Goal: Information Seeking & Learning: Learn about a topic

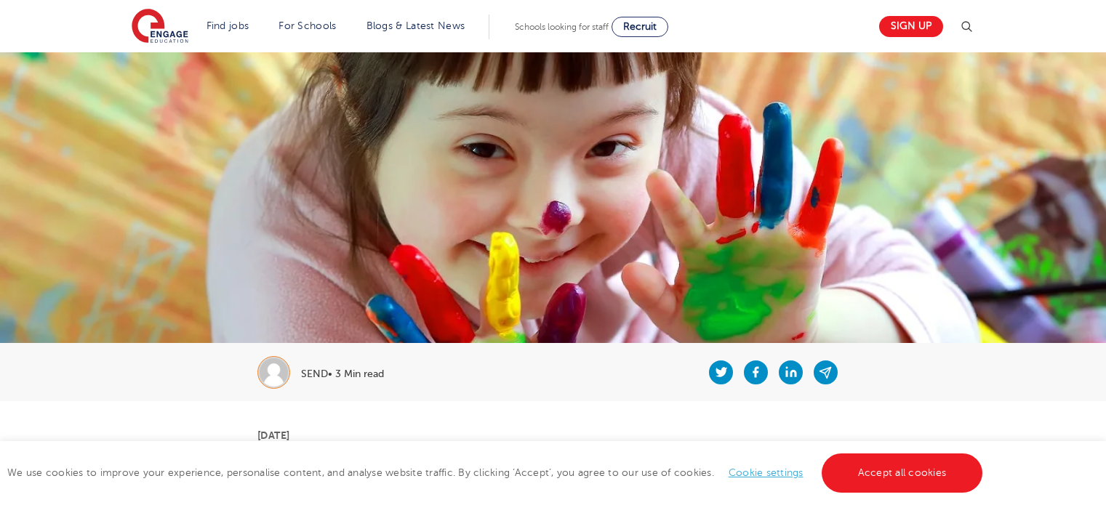
scroll to position [294, 0]
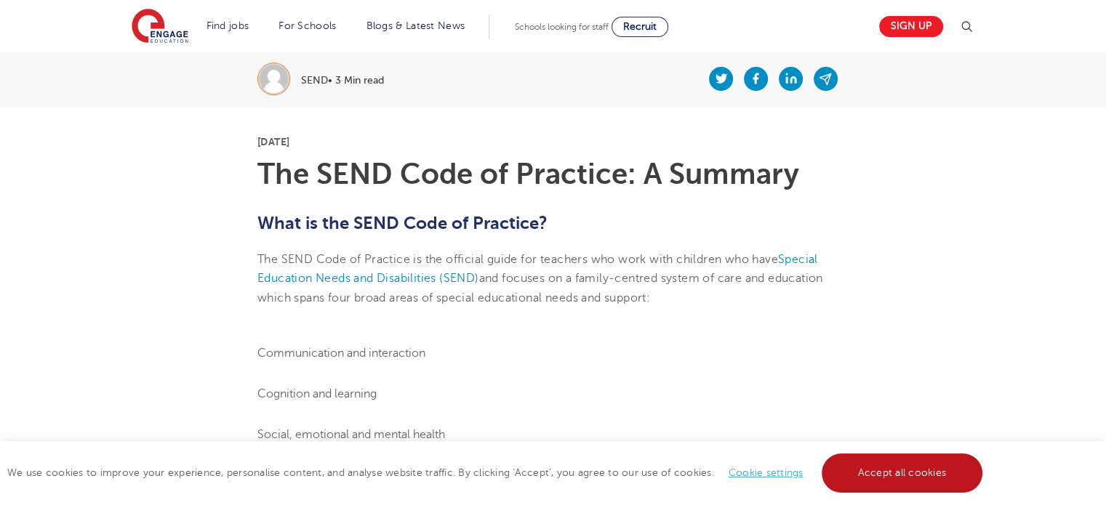
click at [878, 467] on link "Accept all cookies" at bounding box center [901, 473] width 161 height 39
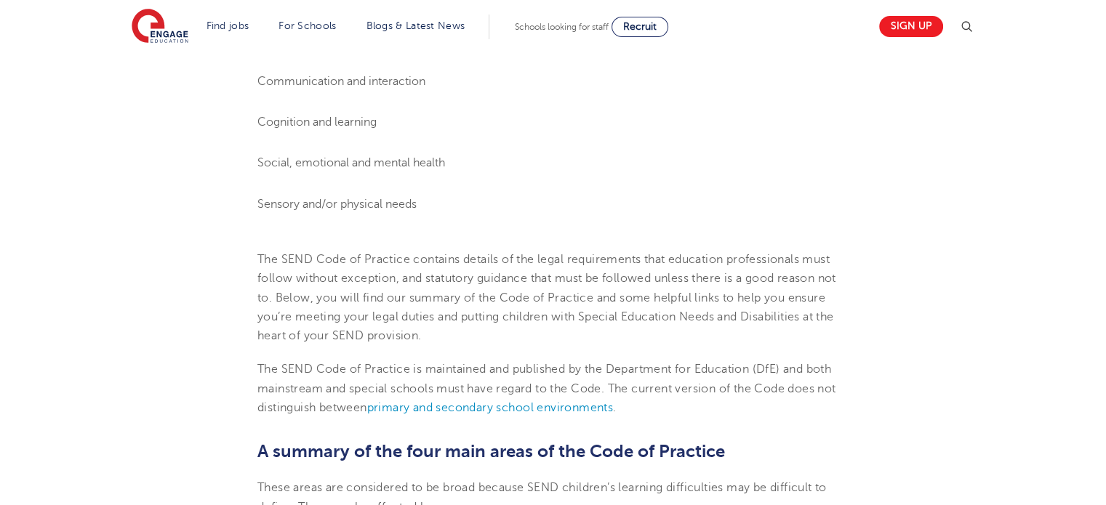
scroll to position [608, 0]
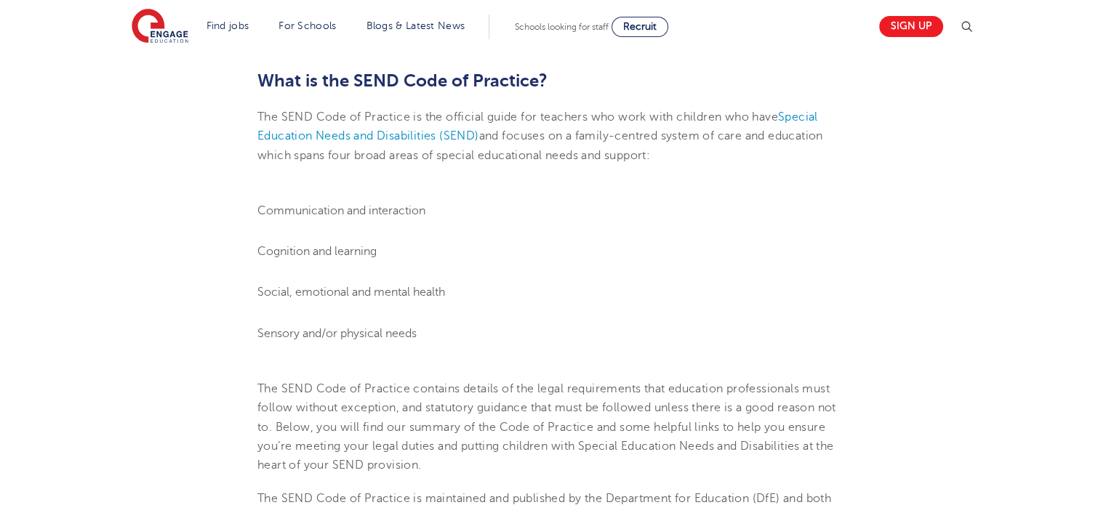
scroll to position [443, 0]
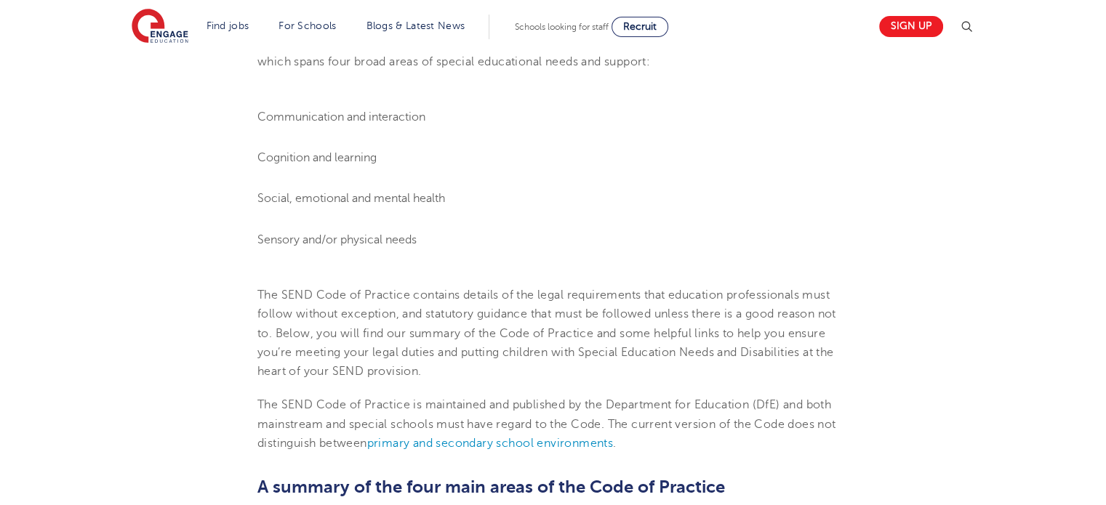
scroll to position [559, 0]
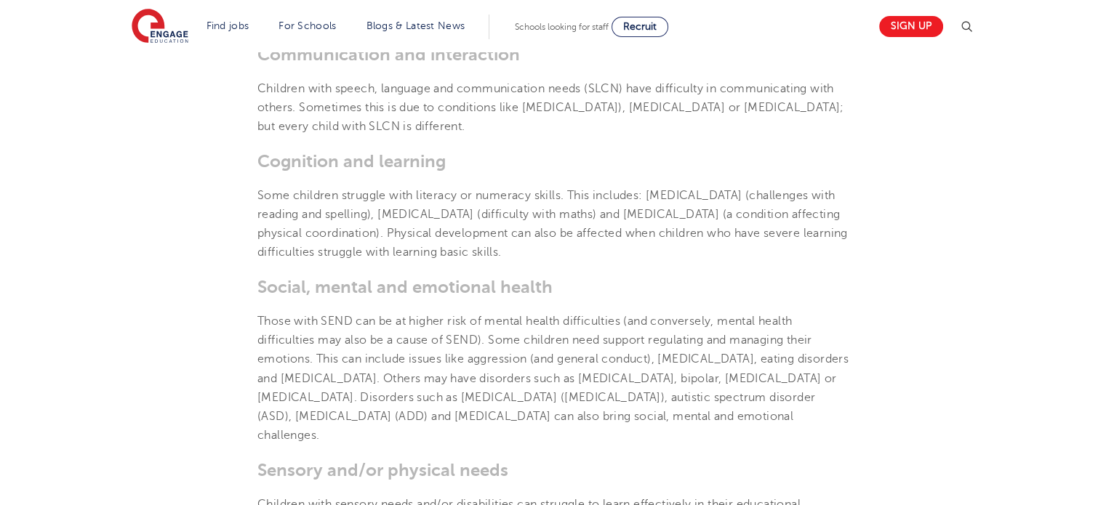
scroll to position [1053, 0]
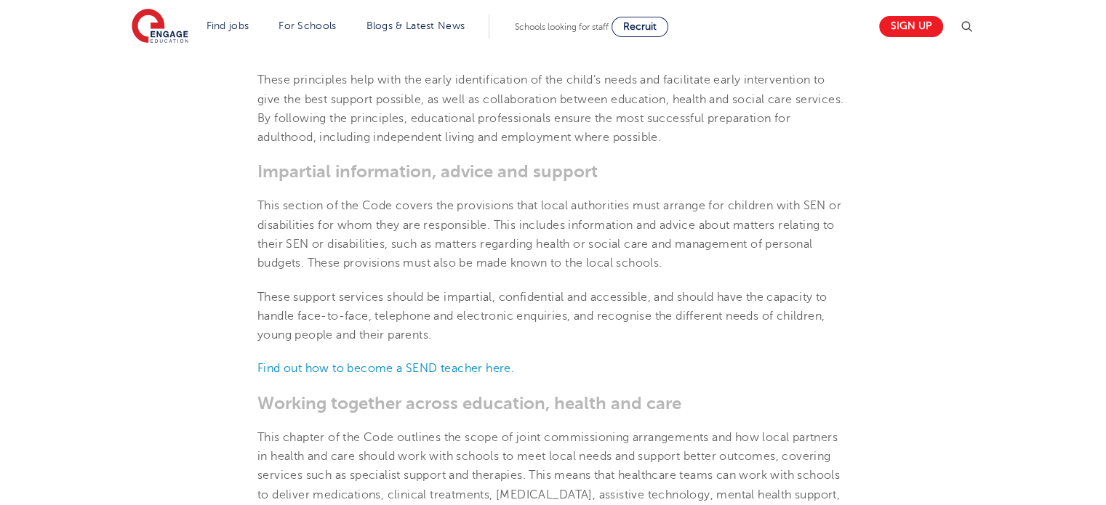
scroll to position [2042, 0]
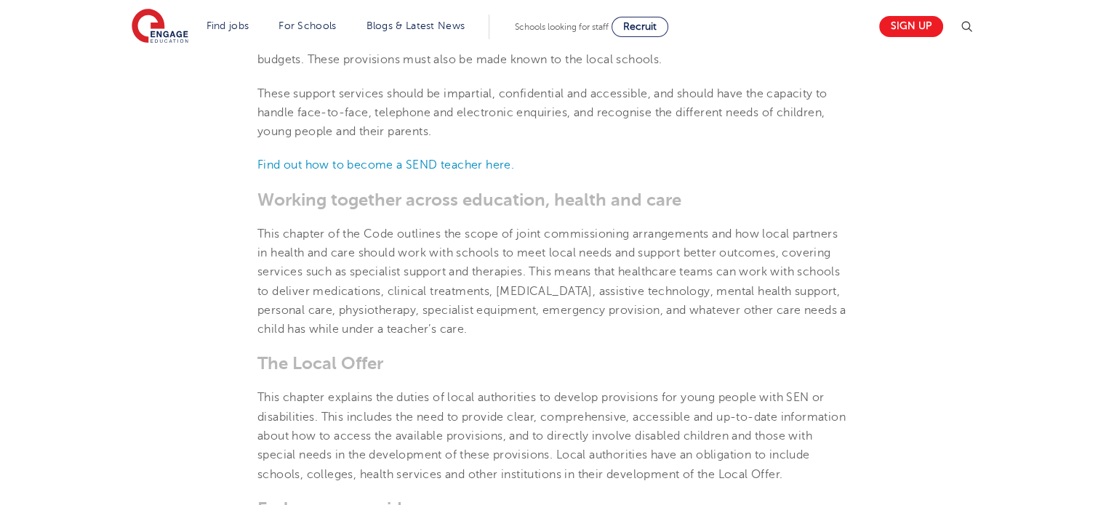
scroll to position [2245, 0]
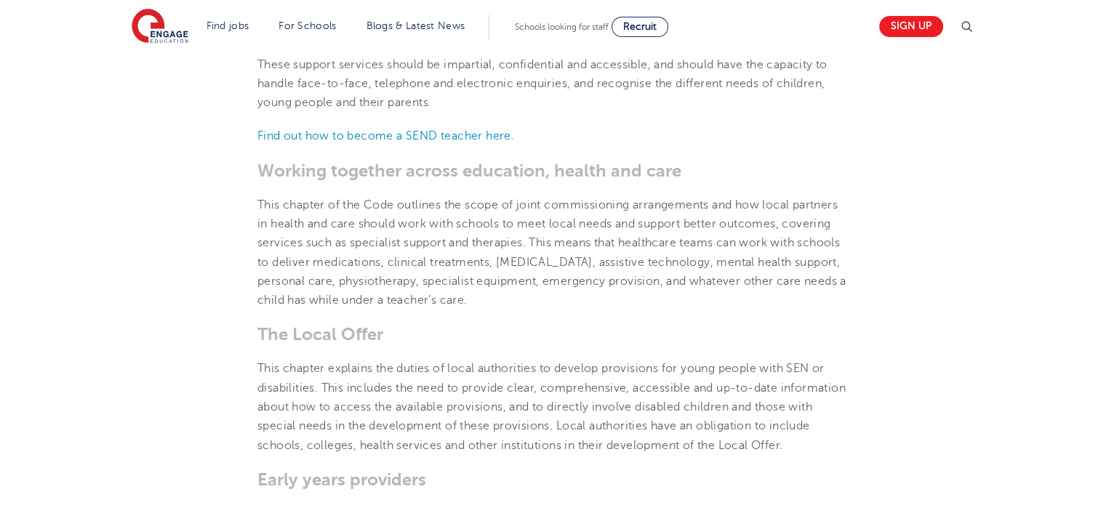
click at [933, 208] on section "[DATE] The SEND Code of Practice: A Summary What is the SEND Code of Practice? …" at bounding box center [553, 445] width 882 height 4578
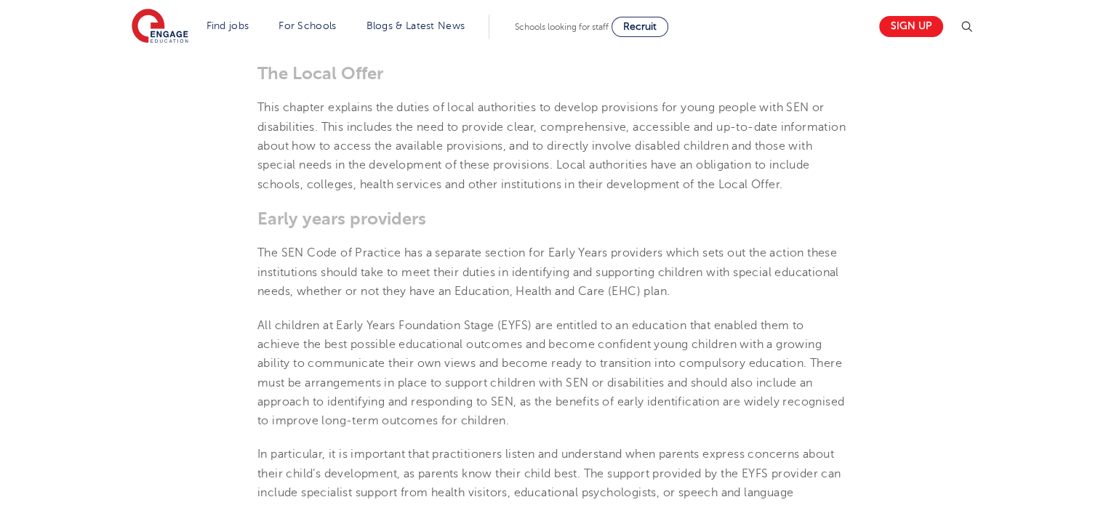
scroll to position [2507, 0]
click at [950, 198] on section "[DATE] The SEND Code of Practice: A Summary What is the SEND Code of Practice? …" at bounding box center [553, 183] width 882 height 4578
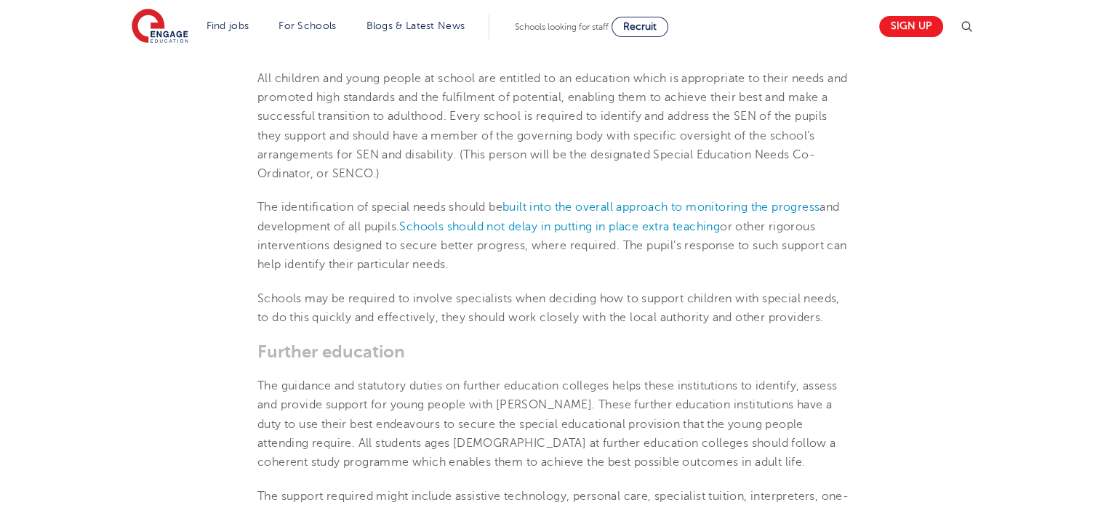
scroll to position [3030, 0]
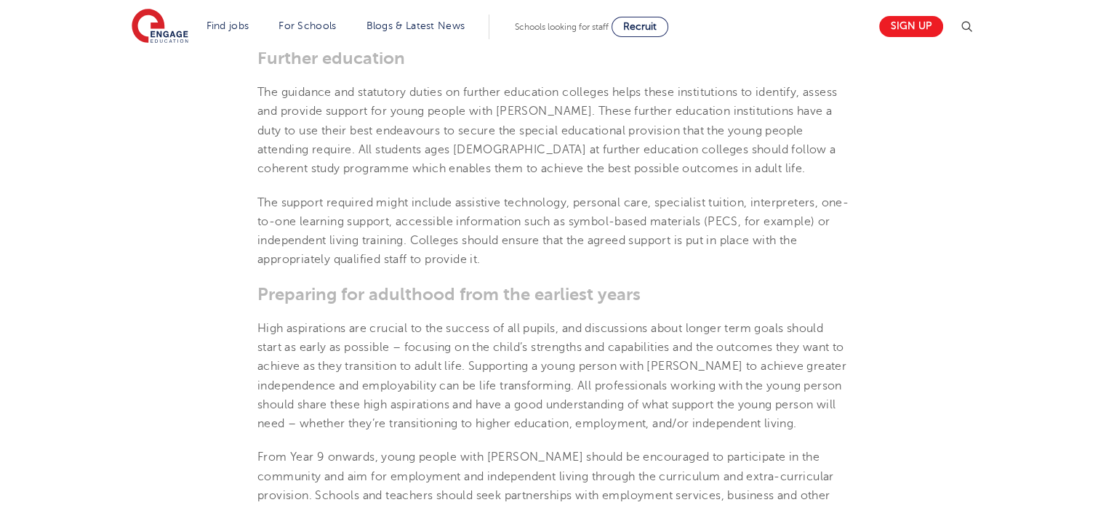
scroll to position [3321, 0]
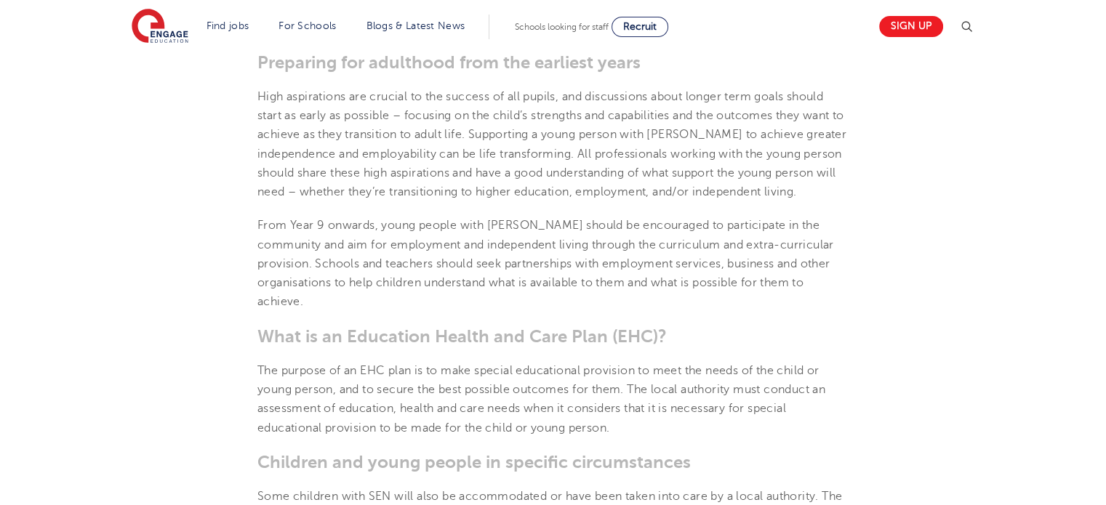
scroll to position [3554, 0]
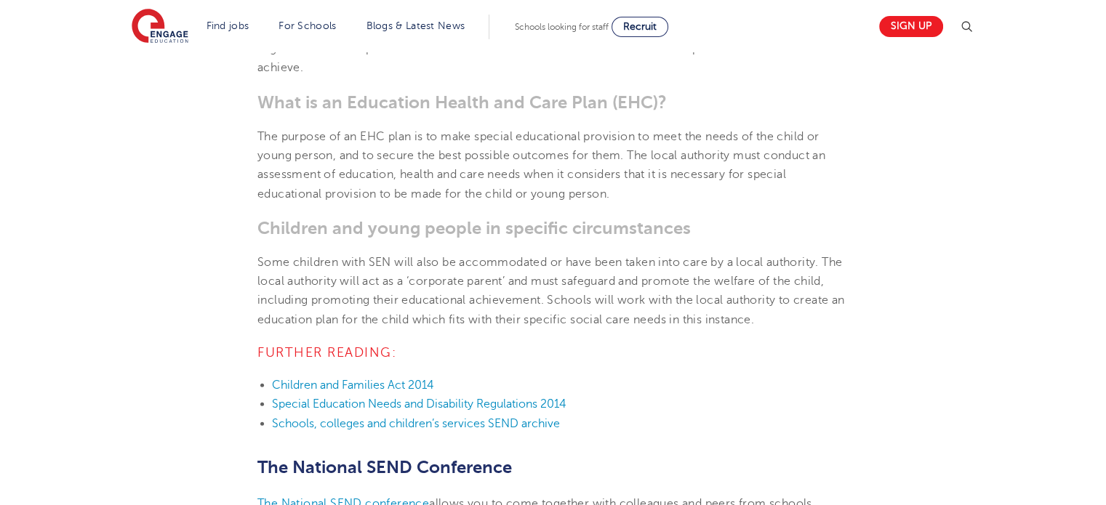
scroll to position [3815, 0]
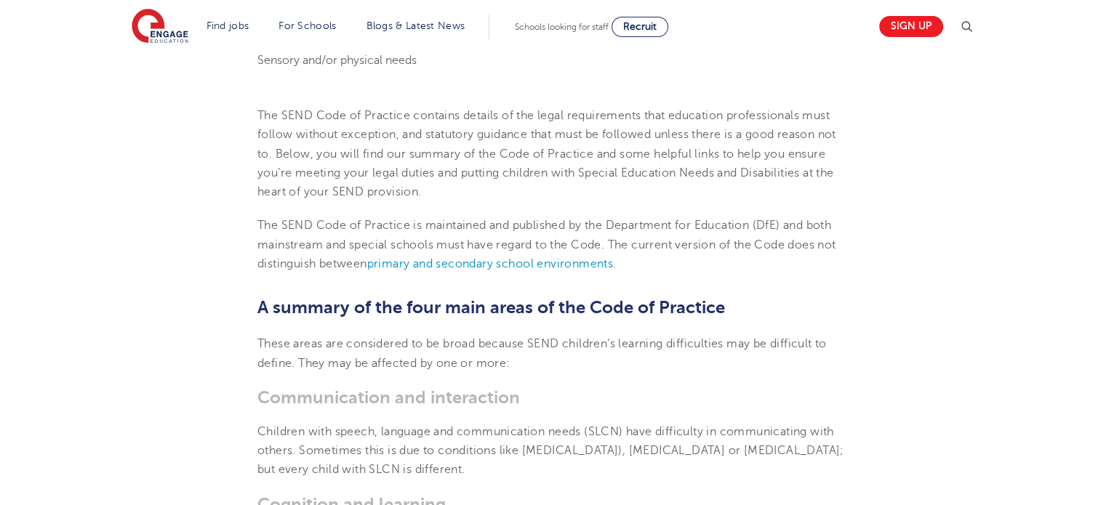
scroll to position [140, 0]
